Goal: Communication & Community: Connect with others

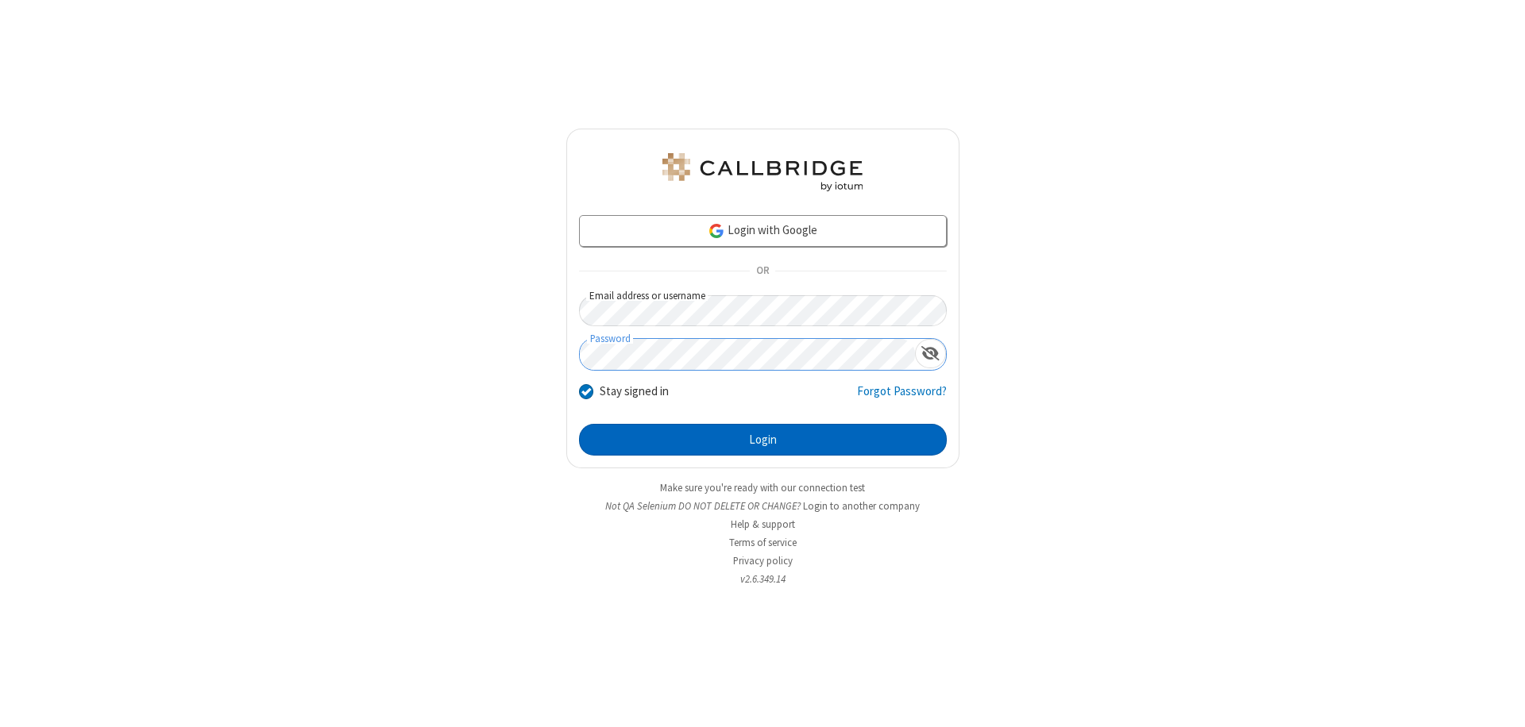
click at [762, 440] on button "Login" at bounding box center [763, 440] width 368 height 32
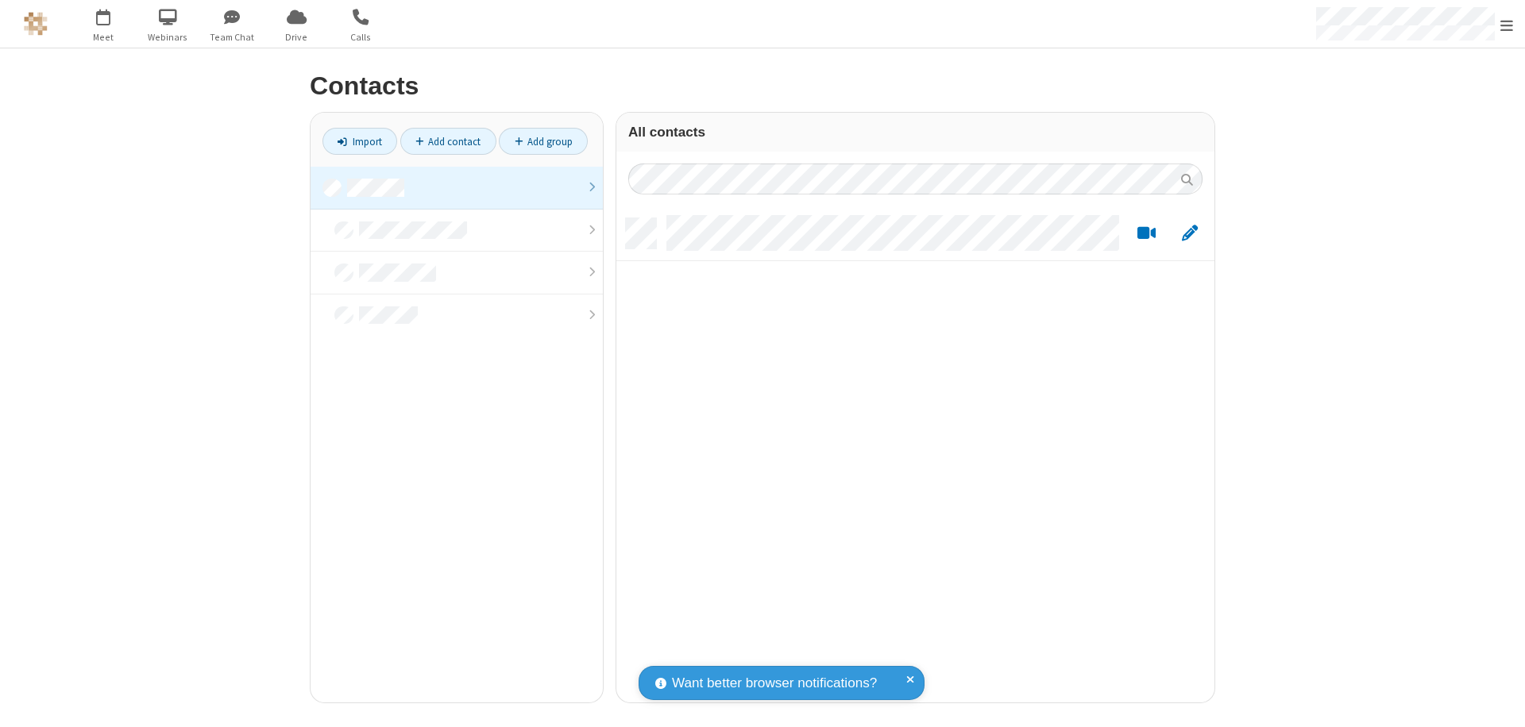
scroll to position [13, 13]
click at [457, 187] on link at bounding box center [457, 188] width 292 height 43
click at [448, 141] on link "Add contact" at bounding box center [448, 141] width 96 height 27
